Goal: Task Accomplishment & Management: Manage account settings

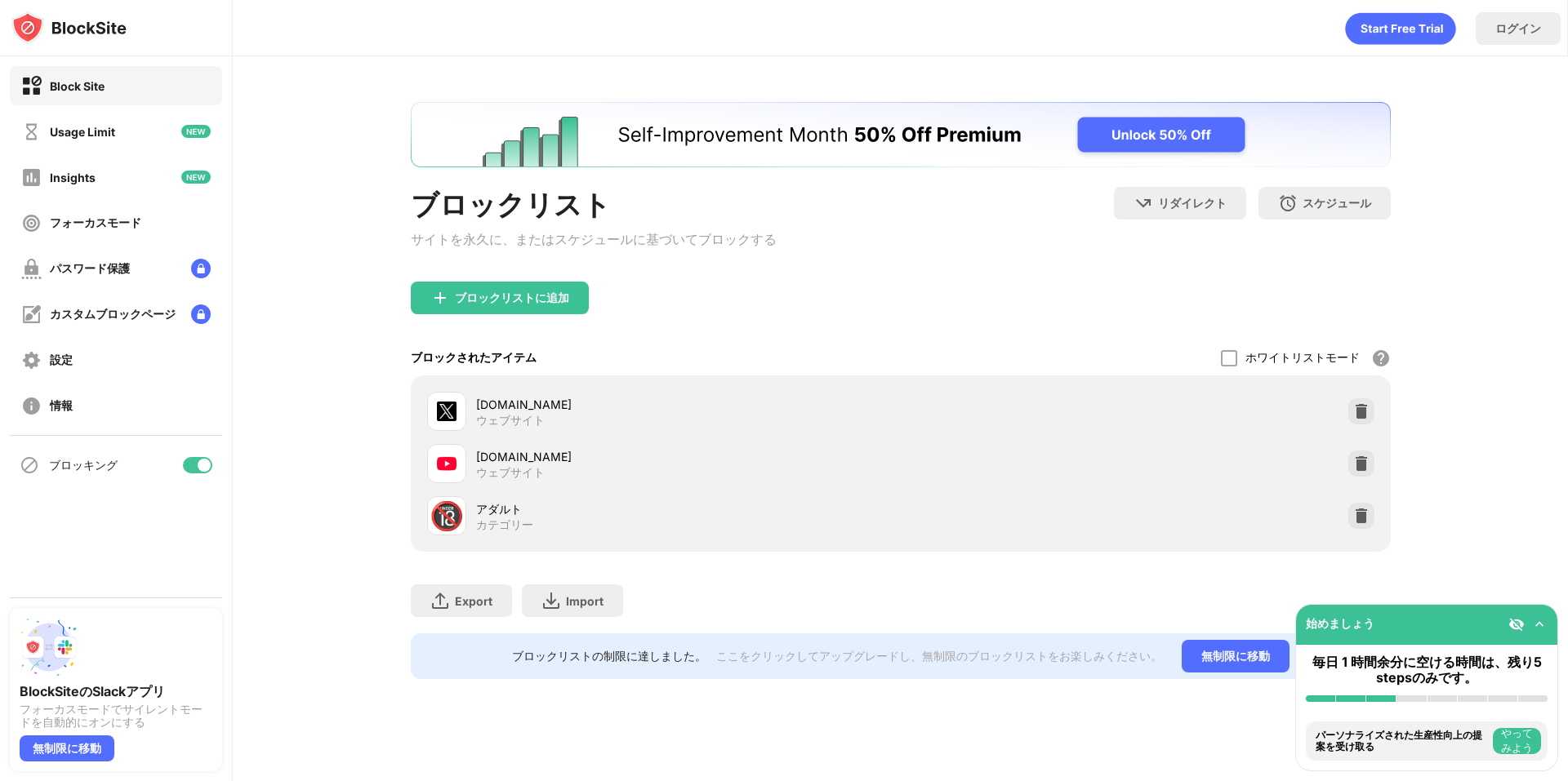
click at [191, 466] on div at bounding box center [198, 465] width 30 height 17
click at [210, 471] on div at bounding box center [198, 465] width 30 height 17
click at [199, 468] on div at bounding box center [204, 465] width 13 height 13
click at [194, 459] on div at bounding box center [198, 465] width 30 height 17
